Goal: Information Seeking & Learning: Check status

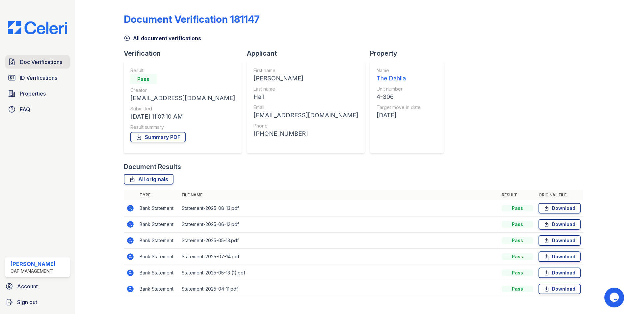
scroll to position [12, 0]
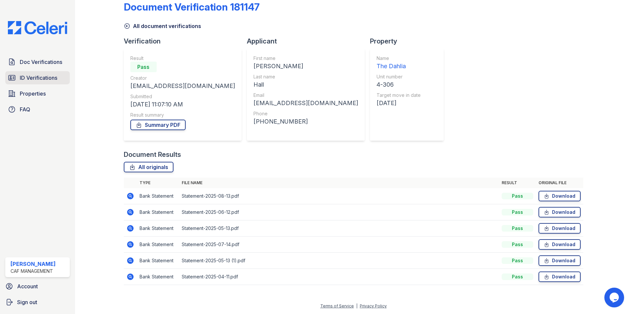
click at [54, 76] on span "ID Verifications" at bounding box center [39, 78] width 38 height 8
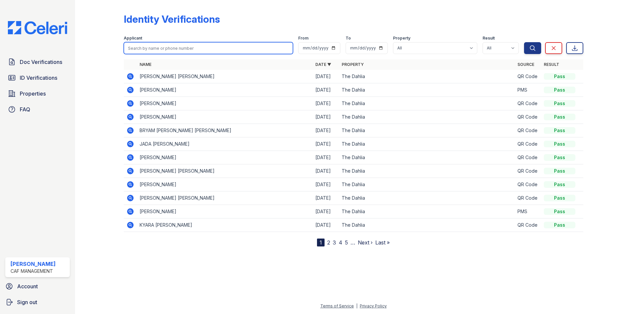
click at [167, 47] on input "search" at bounding box center [208, 48] width 169 height 12
type input "jeo"
click at [524, 42] on button "Search" at bounding box center [532, 48] width 17 height 12
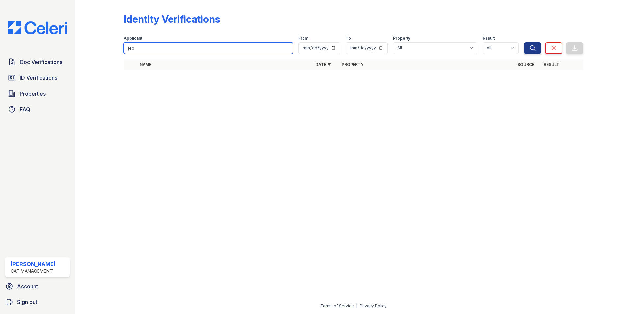
click at [165, 46] on input "jeo" at bounding box center [208, 48] width 169 height 12
type input "j"
type input "[PERSON_NAME]"
click at [524, 42] on button "Search" at bounding box center [532, 48] width 17 height 12
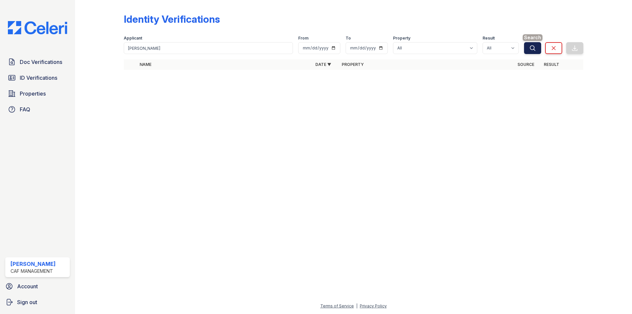
click at [536, 46] on icon "submit" at bounding box center [533, 48] width 7 height 7
click at [37, 62] on span "Doc Verifications" at bounding box center [41, 62] width 42 height 8
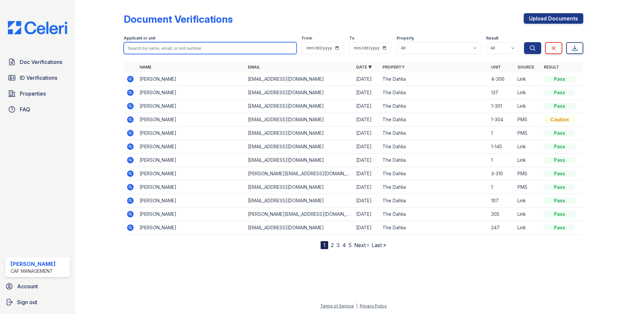
click at [173, 48] on input "search" at bounding box center [210, 48] width 173 height 12
type input "[PERSON_NAME]"
click at [524, 42] on button "Search" at bounding box center [532, 48] width 17 height 12
